Goal: Task Accomplishment & Management: Manage account settings

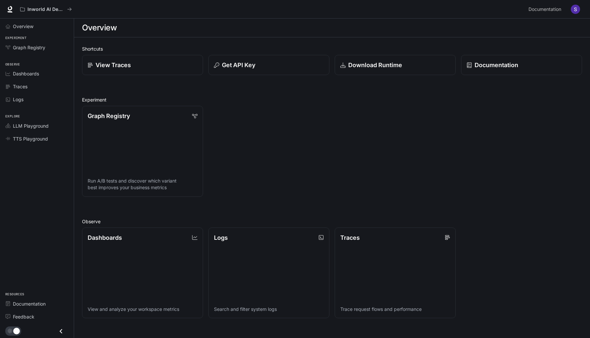
click at [573, 13] on img "button" at bounding box center [575, 9] width 9 height 9
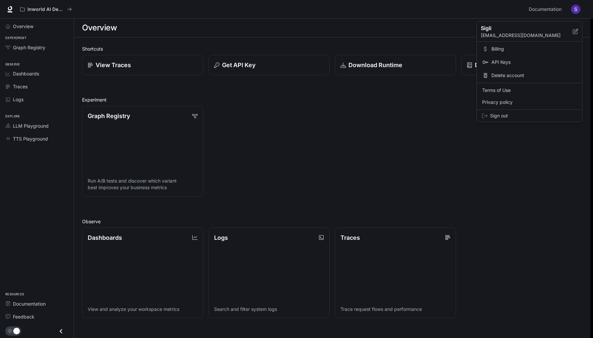
click at [496, 50] on span "Billing" at bounding box center [533, 49] width 85 height 7
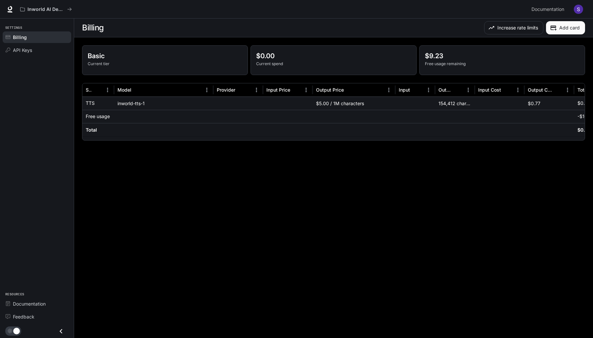
scroll to position [0, 39]
drag, startPoint x: 425, startPoint y: 56, endPoint x: 469, endPoint y: 61, distance: 44.0
click at [469, 61] on div "$9.23 Free usage remaining" at bounding box center [502, 59] width 154 height 16
click at [491, 68] on div "$9.23 Free usage remaining" at bounding box center [501, 60] width 165 height 29
